Goal: Task Accomplishment & Management: Manage account settings

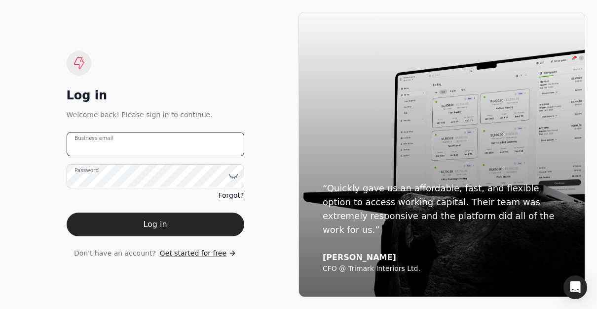
click at [151, 140] on email "Business email" at bounding box center [156, 144] width 178 height 24
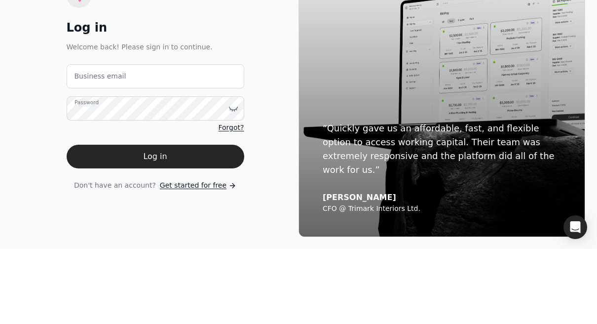
type email "[EMAIL_ADDRESS][DOMAIN_NAME]"
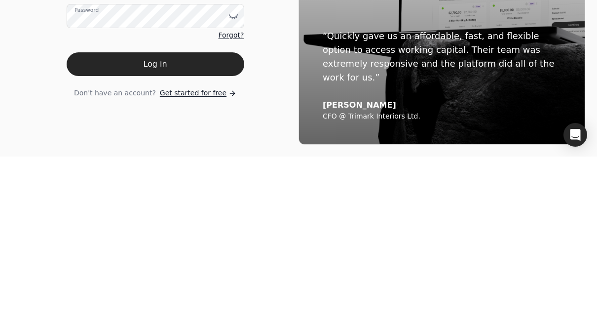
click at [162, 220] on button "Log in" at bounding box center [156, 232] width 178 height 24
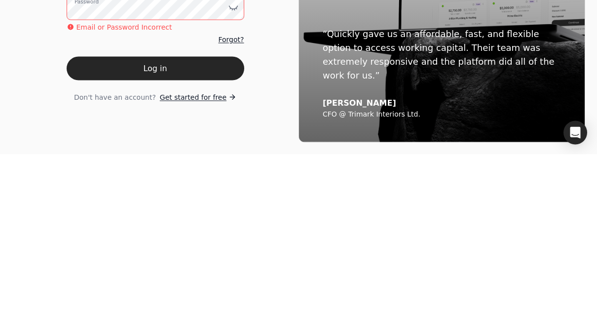
click at [186, 226] on button "Log in" at bounding box center [156, 238] width 178 height 24
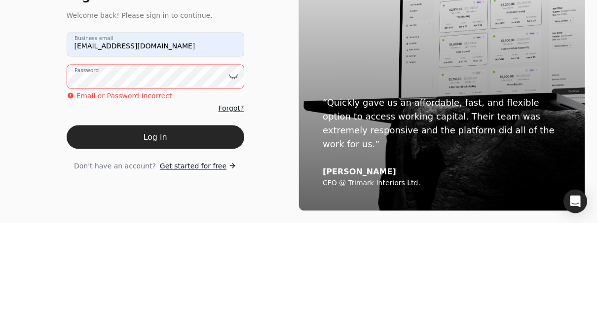
click at [236, 172] on icon at bounding box center [234, 177] width 10 height 10
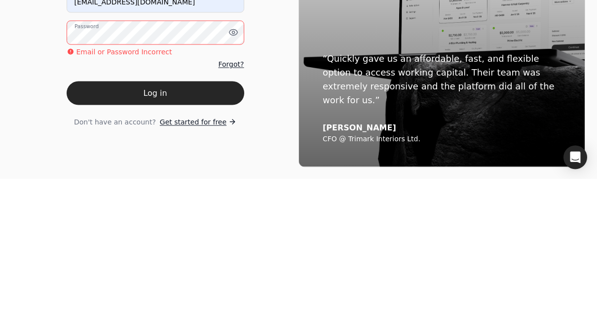
click at [170, 226] on button "Log in" at bounding box center [156, 238] width 178 height 24
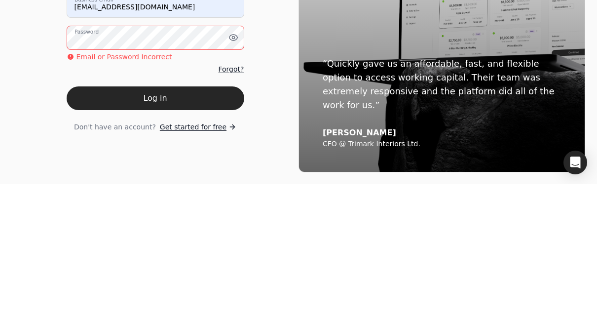
click at [161, 226] on button "Log in" at bounding box center [156, 238] width 178 height 24
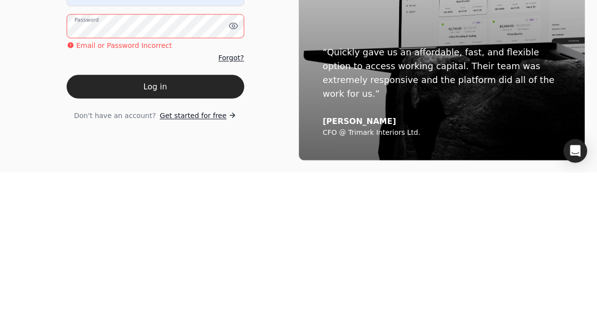
click at [177, 226] on button "Log in" at bounding box center [156, 238] width 178 height 24
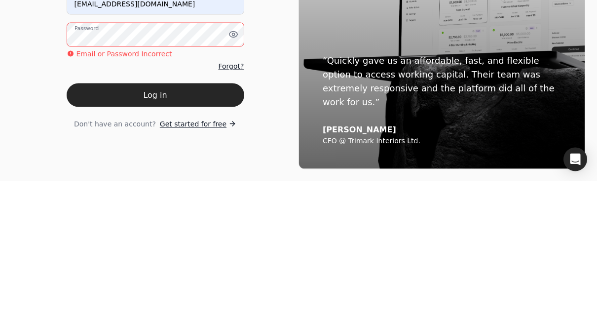
click at [178, 226] on button "Log in" at bounding box center [156, 238] width 178 height 24
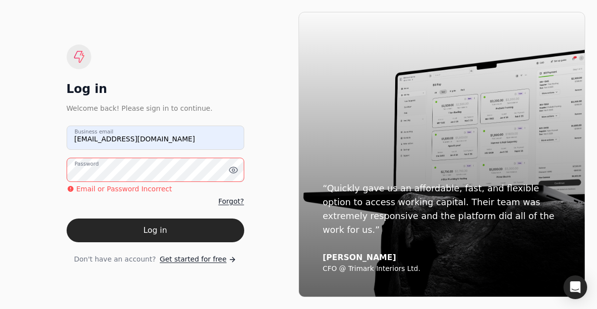
click at [238, 204] on span "Forgot?" at bounding box center [231, 201] width 26 height 10
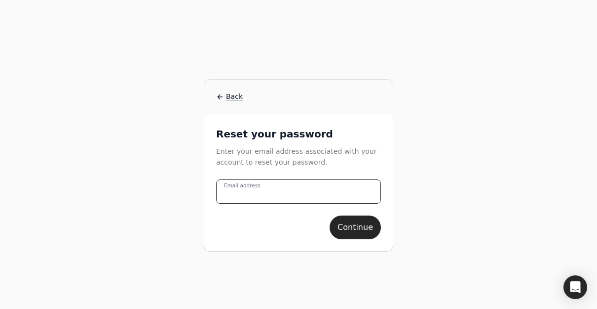
click at [319, 187] on address "Email address" at bounding box center [298, 191] width 165 height 24
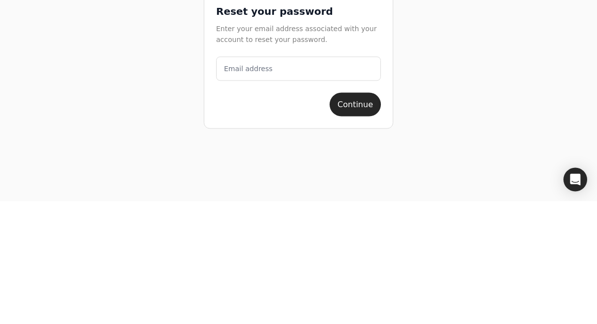
type address "[EMAIL_ADDRESS][DOMAIN_NAME]"
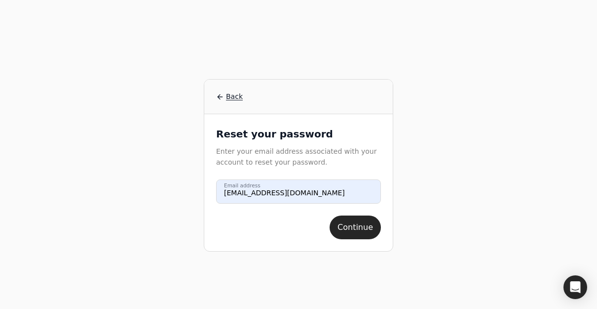
click at [365, 229] on button "Continue" at bounding box center [355, 227] width 51 height 24
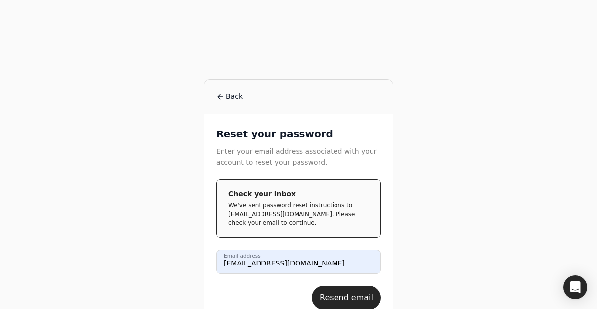
scroll to position [13, 0]
